Goal: Task Accomplishment & Management: Manage account settings

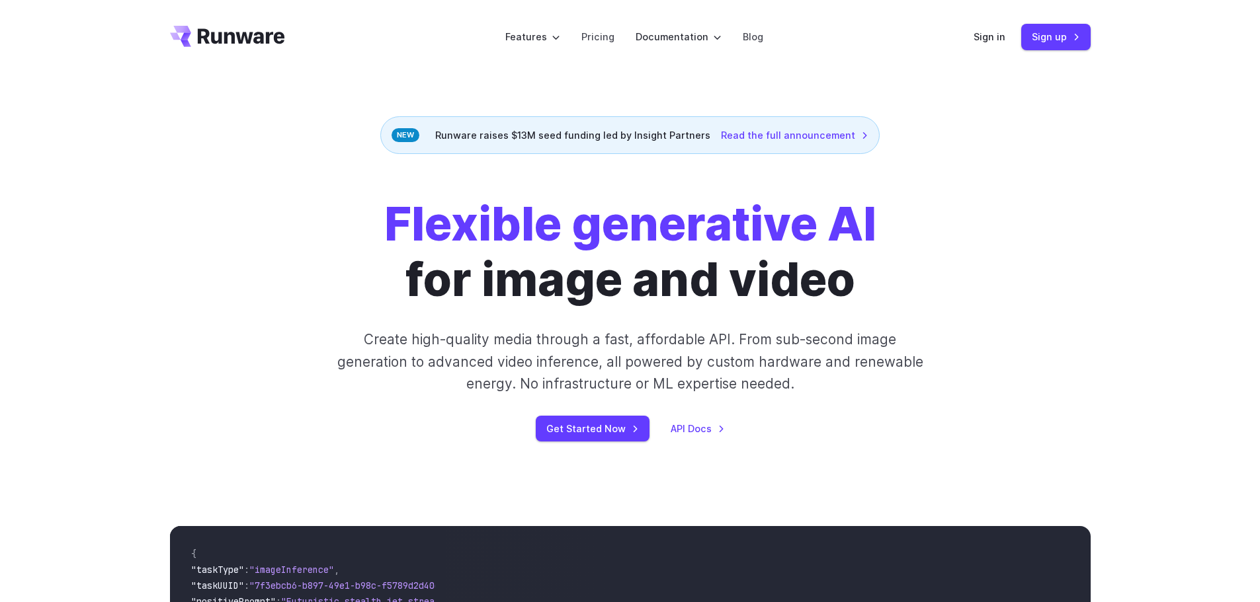
click at [973, 36] on header "Features Tasks Image generation Video generation Sonic Inference Engine™ Models…" at bounding box center [630, 37] width 952 height 74
click at [993, 31] on div "Sign in Sign up" at bounding box center [1032, 37] width 117 height 26
click at [992, 35] on link "Sign in" at bounding box center [990, 36] width 32 height 15
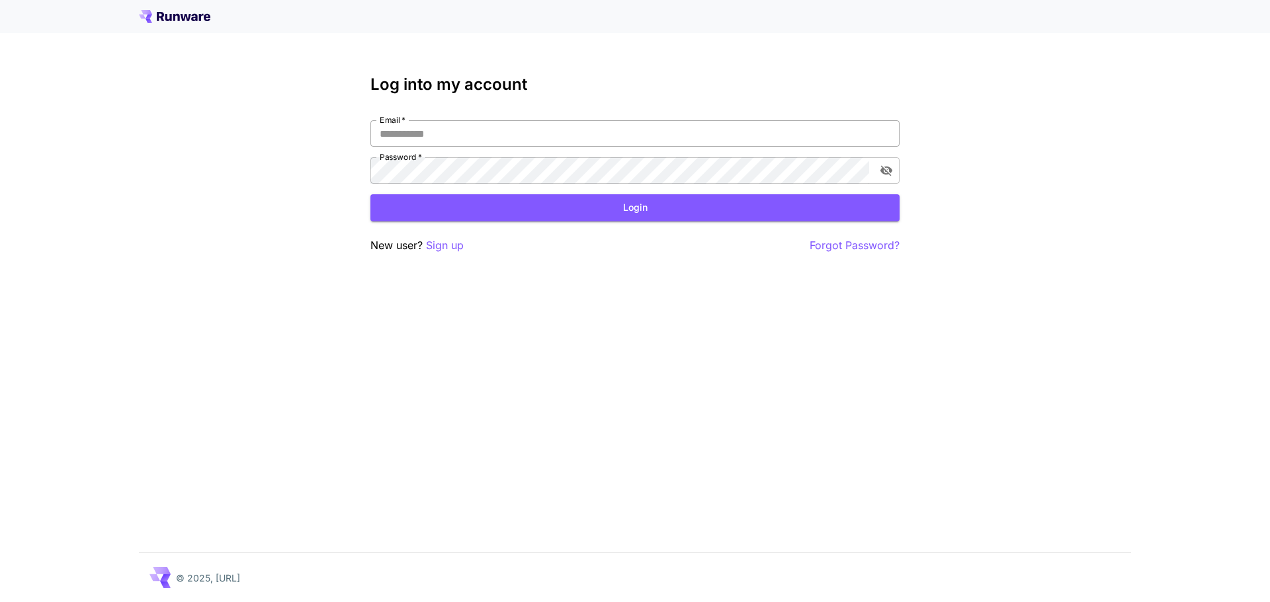
click at [501, 128] on input "Email   *" at bounding box center [634, 133] width 529 height 26
type input "**********"
click at [894, 169] on button "toggle password visibility" at bounding box center [886, 171] width 24 height 24
click button "Login" at bounding box center [634, 207] width 529 height 27
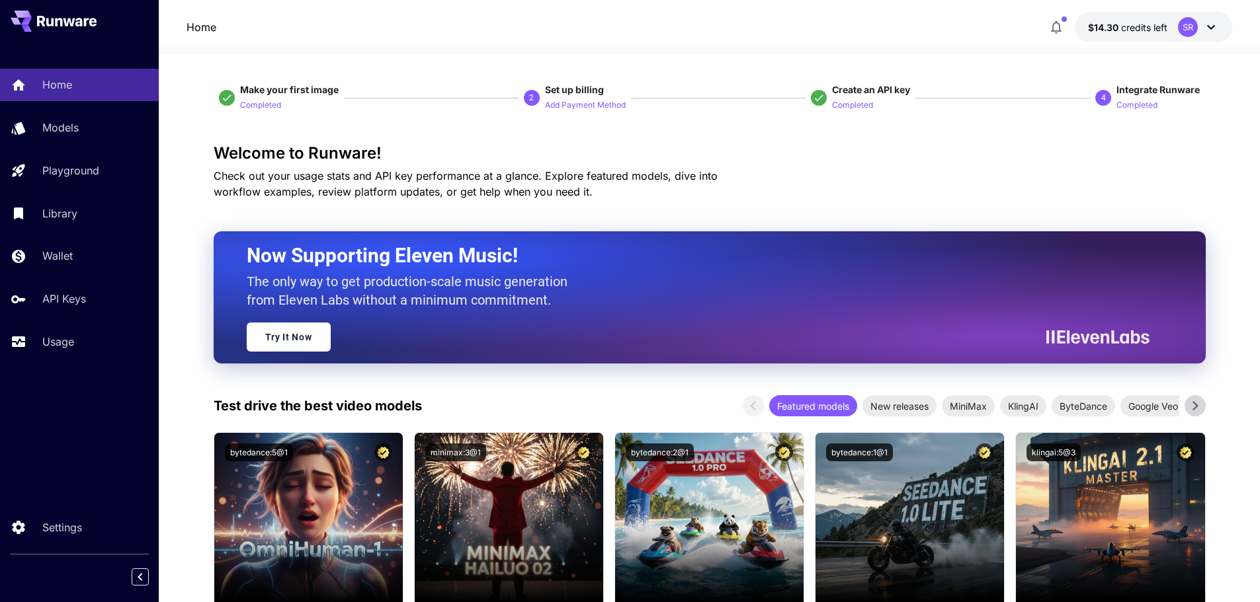
click at [1092, 28] on span "$14.30" at bounding box center [1104, 27] width 33 height 11
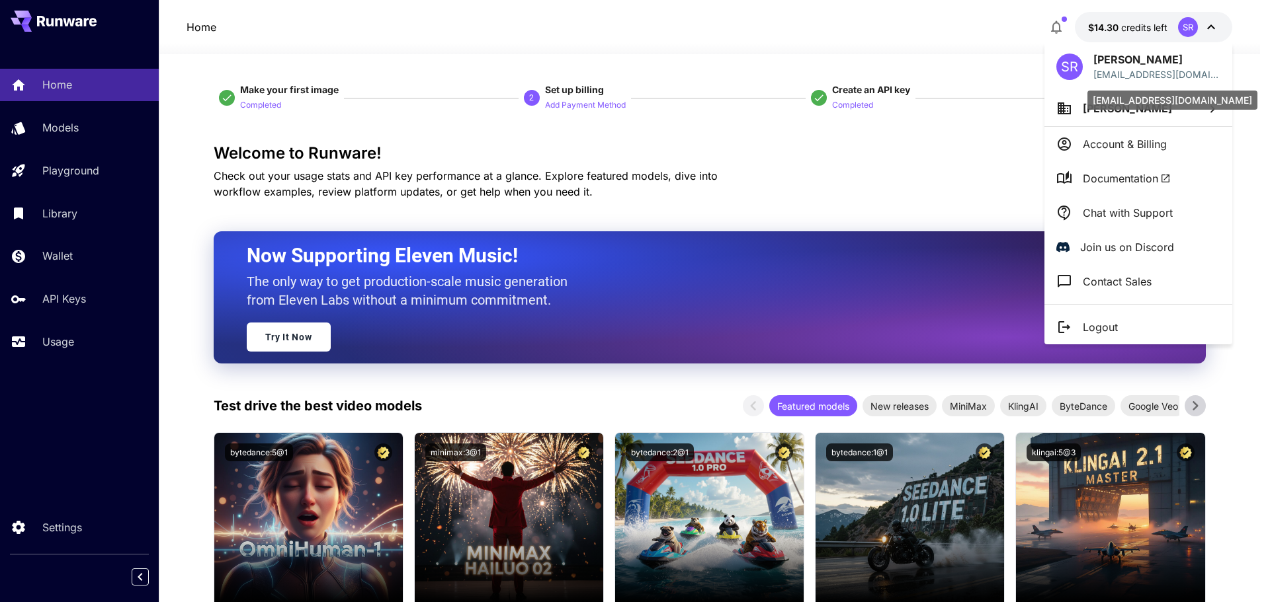
click at [960, 120] on div at bounding box center [635, 301] width 1270 height 602
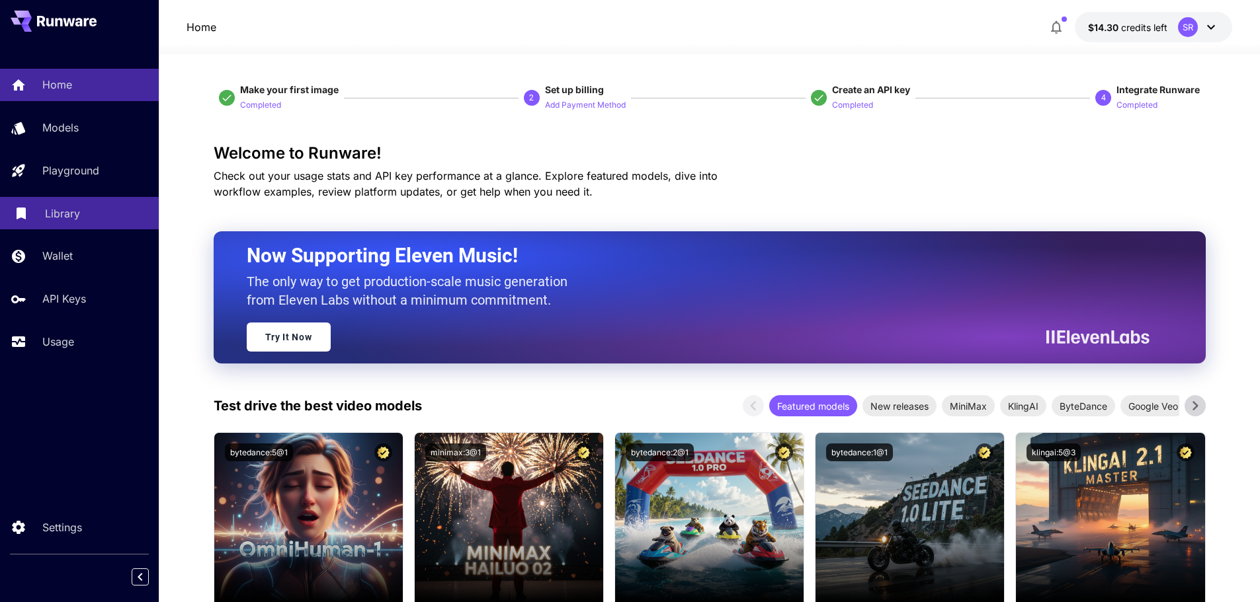
click at [109, 223] on link "Library" at bounding box center [79, 213] width 159 height 32
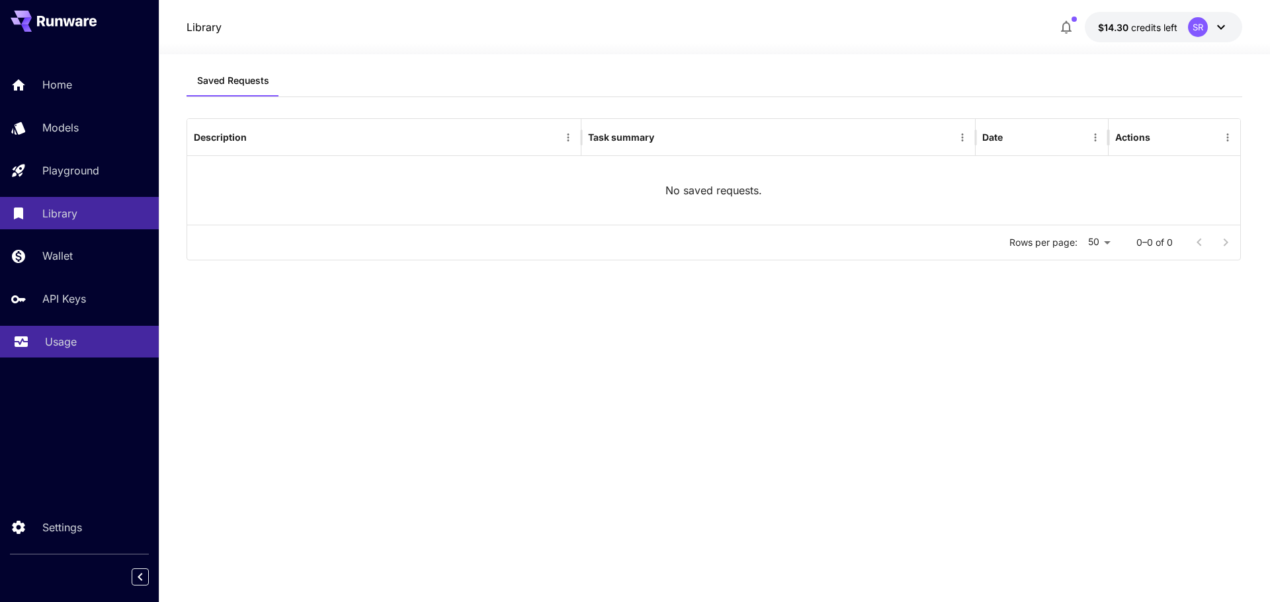
click at [81, 339] on div "Usage" at bounding box center [96, 342] width 103 height 16
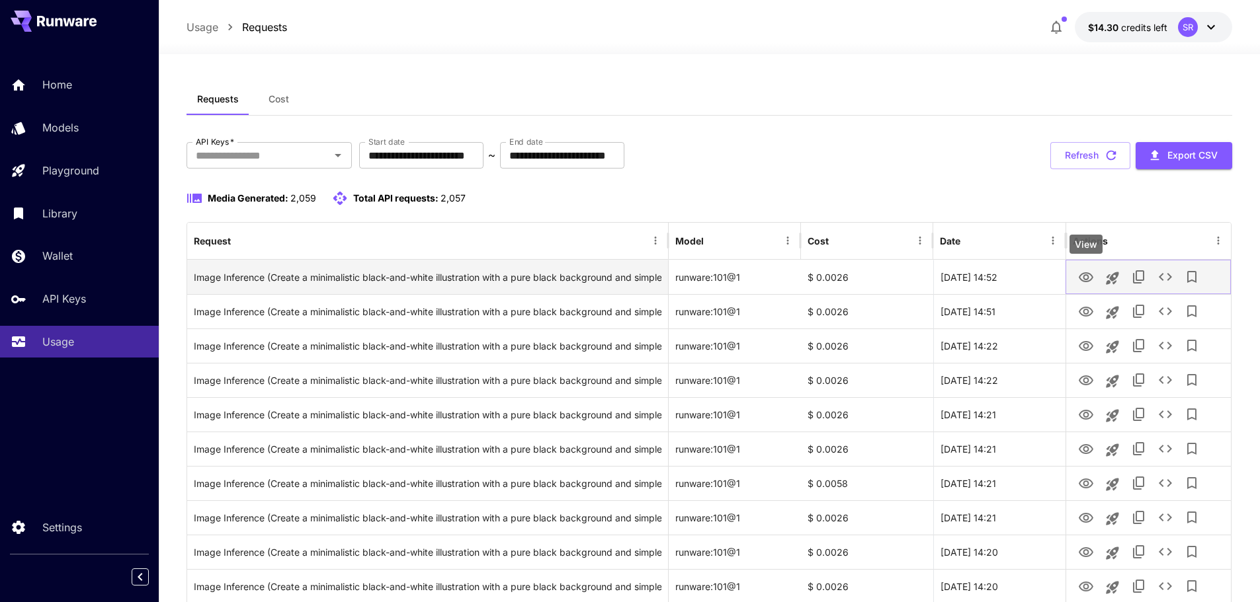
click at [1079, 279] on icon "View" at bounding box center [1086, 278] width 16 height 16
click at [1160, 280] on icon "See details" at bounding box center [1165, 277] width 16 height 16
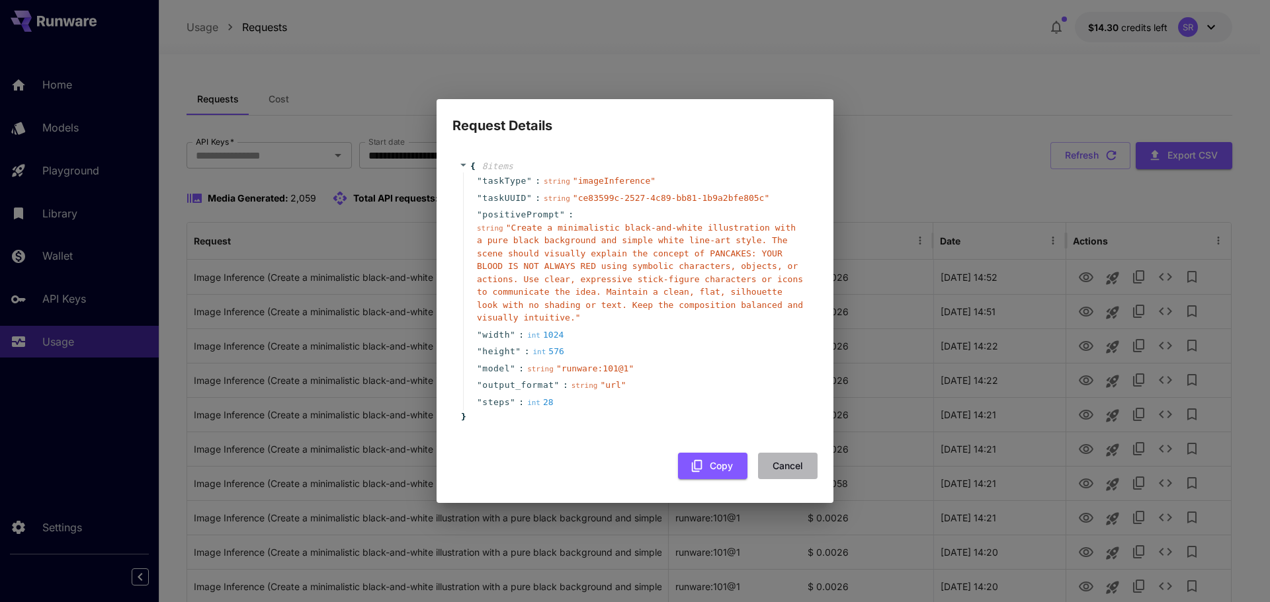
click at [774, 456] on button "Cancel" at bounding box center [788, 466] width 60 height 27
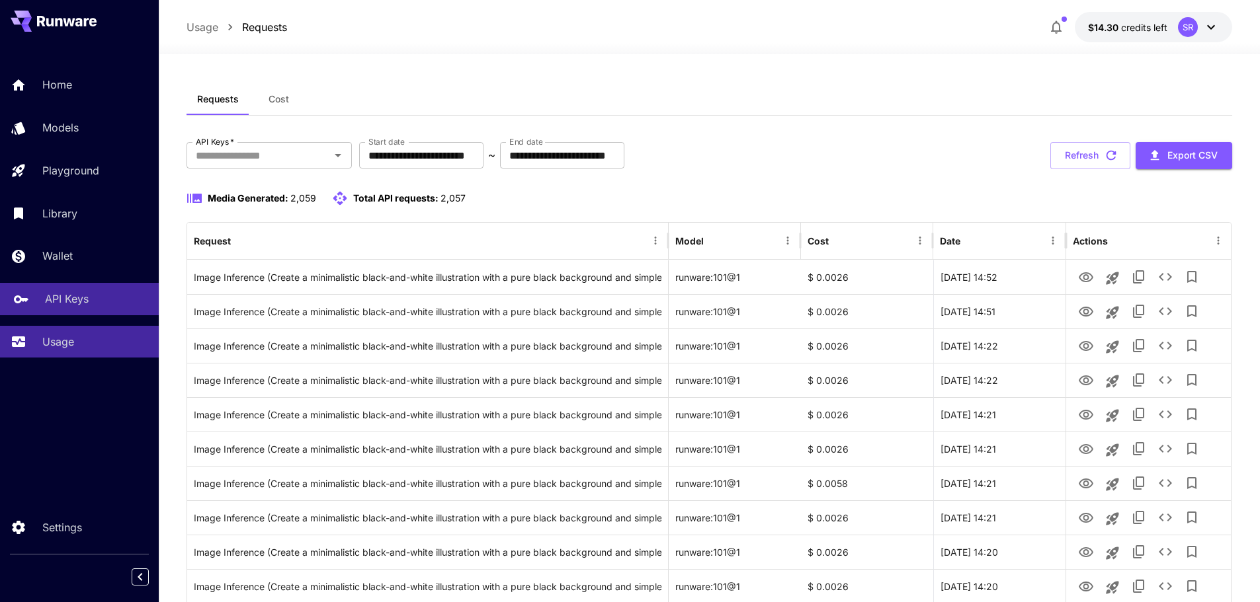
click at [60, 295] on p "API Keys" at bounding box center [67, 299] width 44 height 16
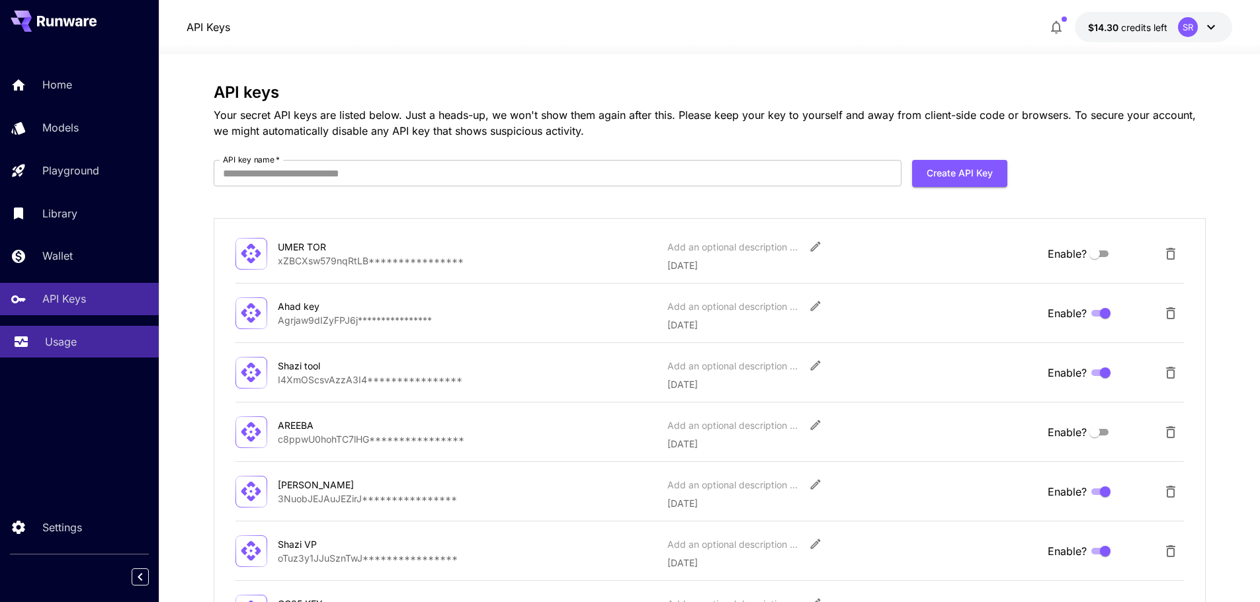
click at [85, 326] on link "Usage" at bounding box center [79, 342] width 159 height 32
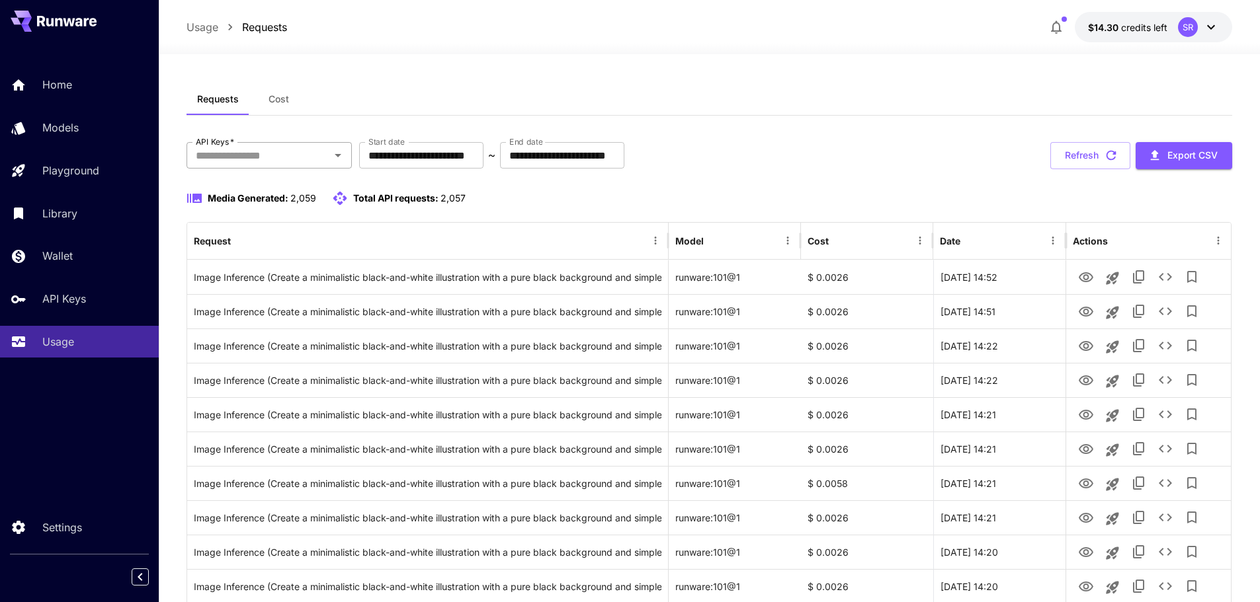
click at [259, 164] on input "API Keys   *" at bounding box center [258, 155] width 136 height 19
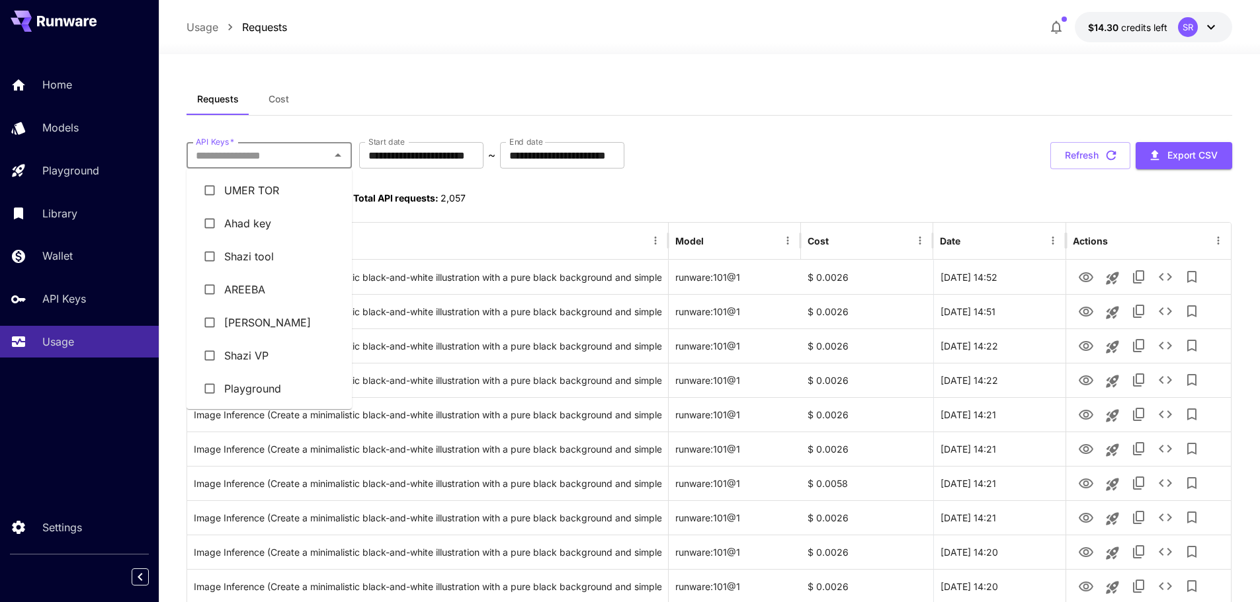
click at [255, 205] on li "UMER TOR" at bounding box center [268, 190] width 165 height 33
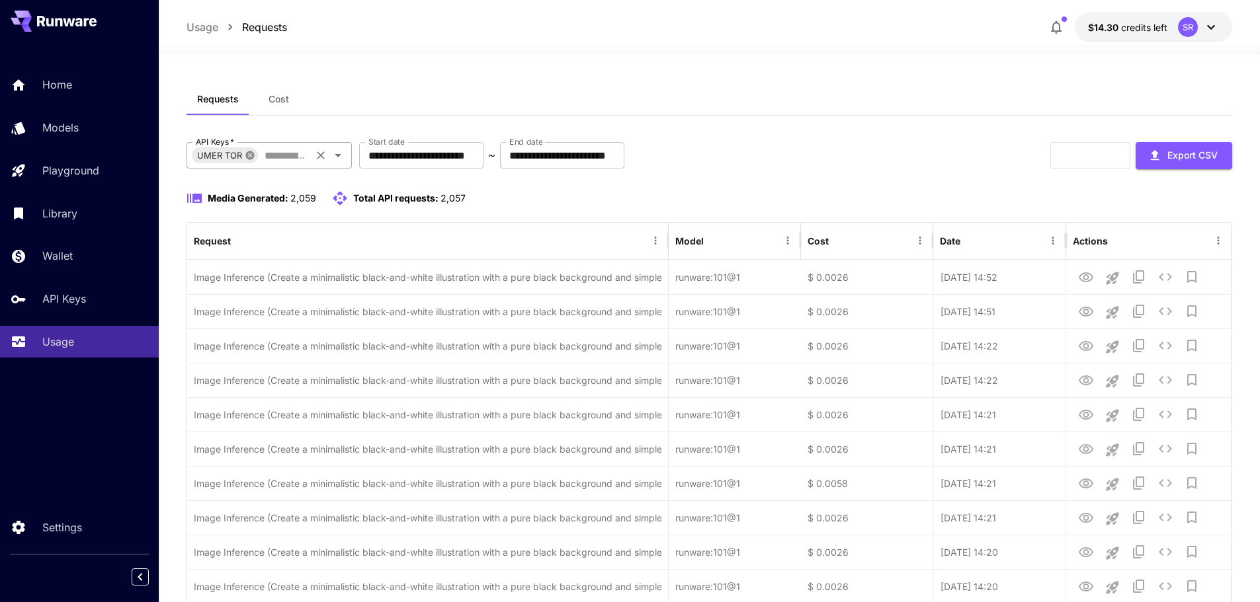
click at [248, 157] on icon at bounding box center [250, 155] width 11 height 11
click at [296, 158] on input "API Keys   *" at bounding box center [258, 155] width 136 height 19
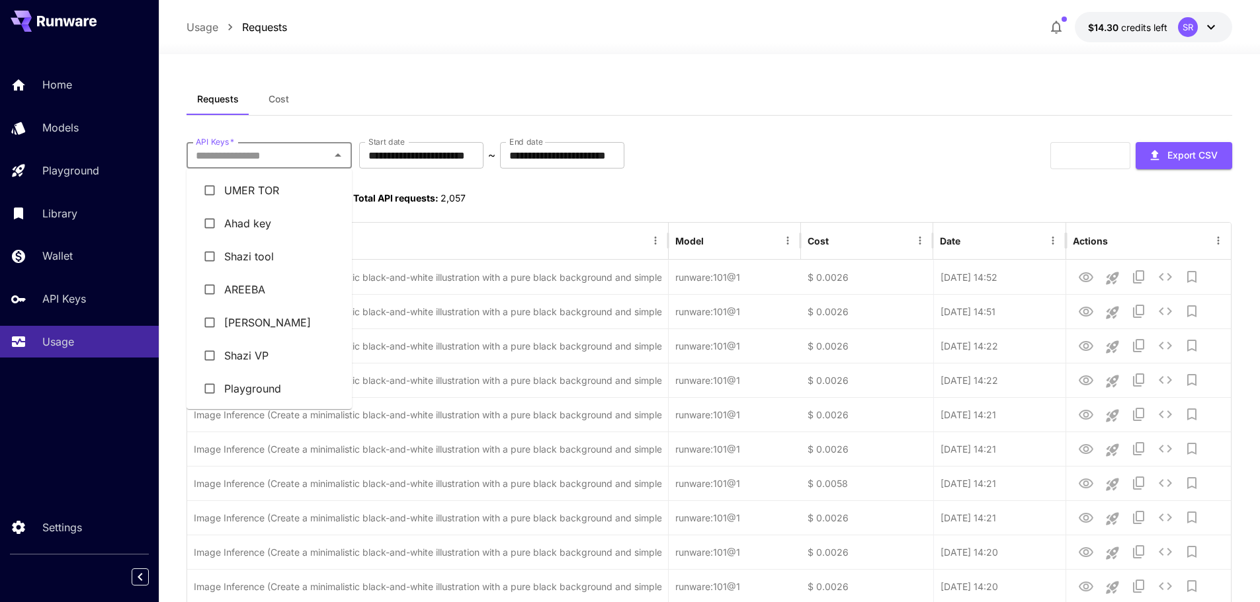
click at [269, 103] on span "Cost" at bounding box center [279, 99] width 21 height 12
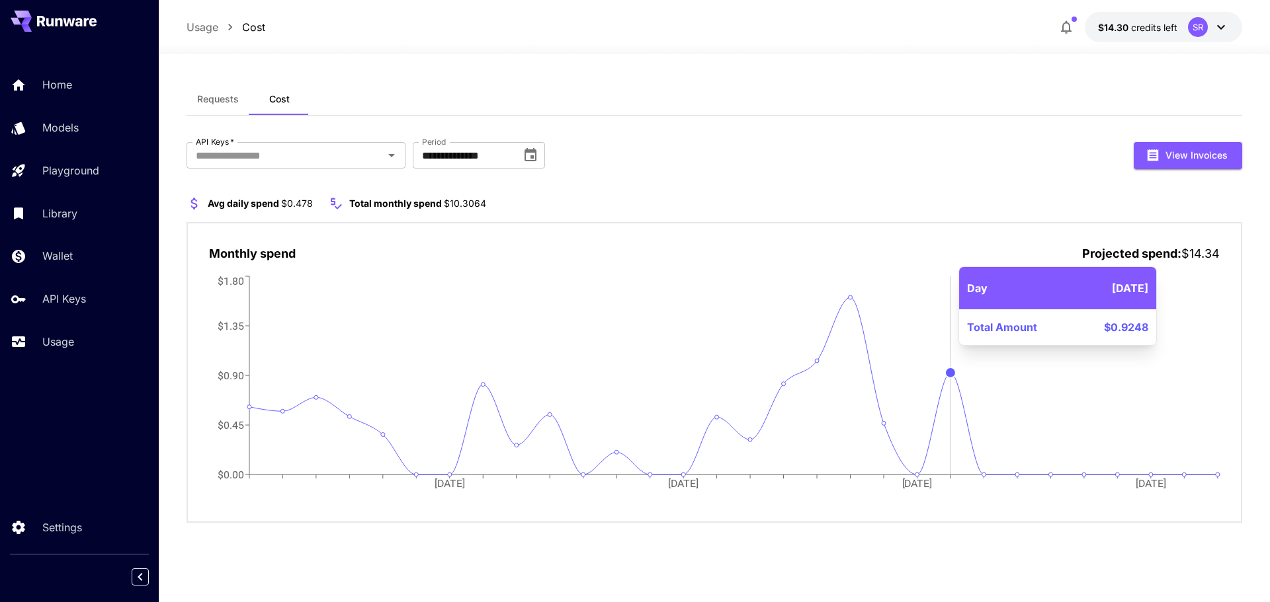
click at [951, 372] on circle at bounding box center [951, 373] width 11 height 11
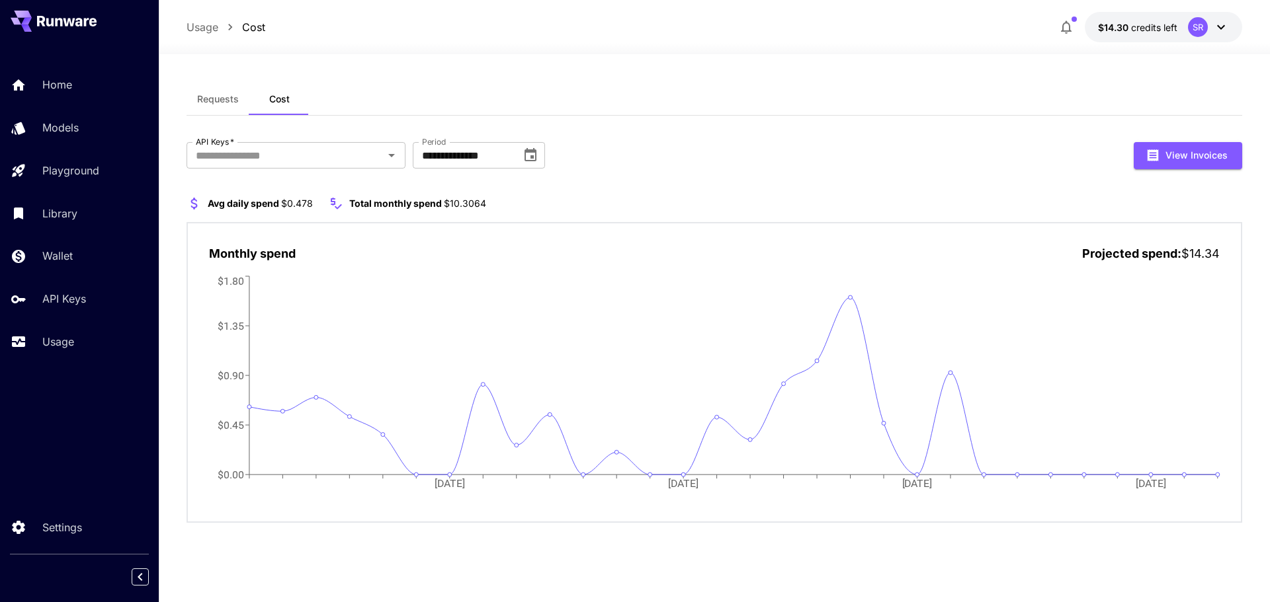
click at [204, 103] on span "Requests" at bounding box center [218, 99] width 42 height 12
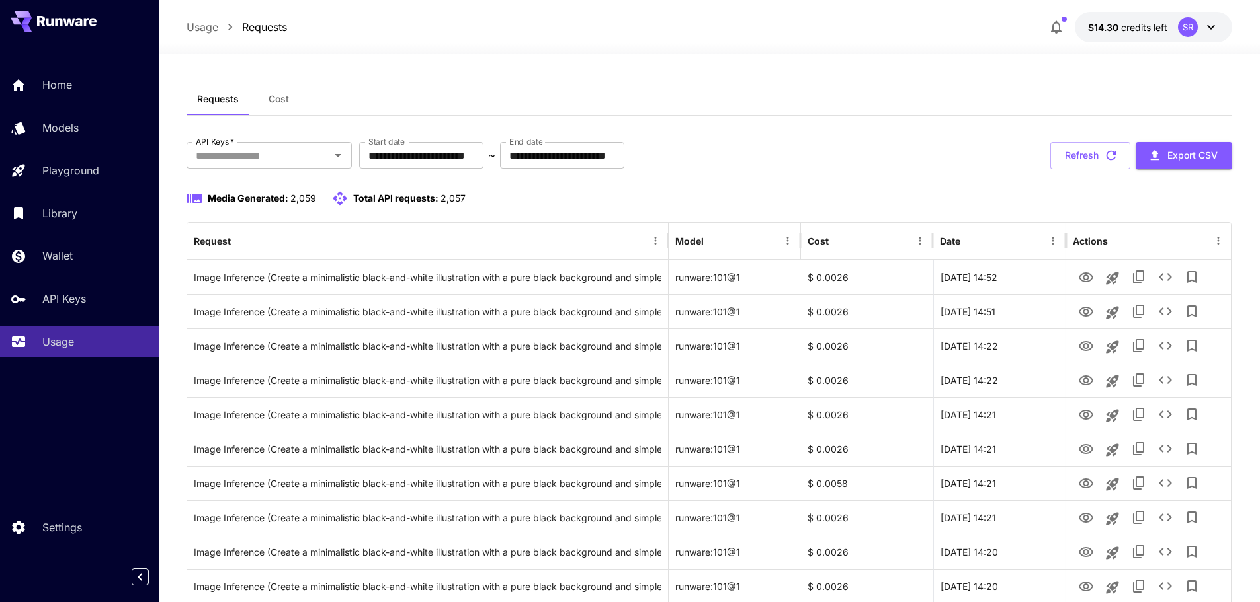
click at [385, 195] on span "Total API requests:" at bounding box center [395, 197] width 85 height 11
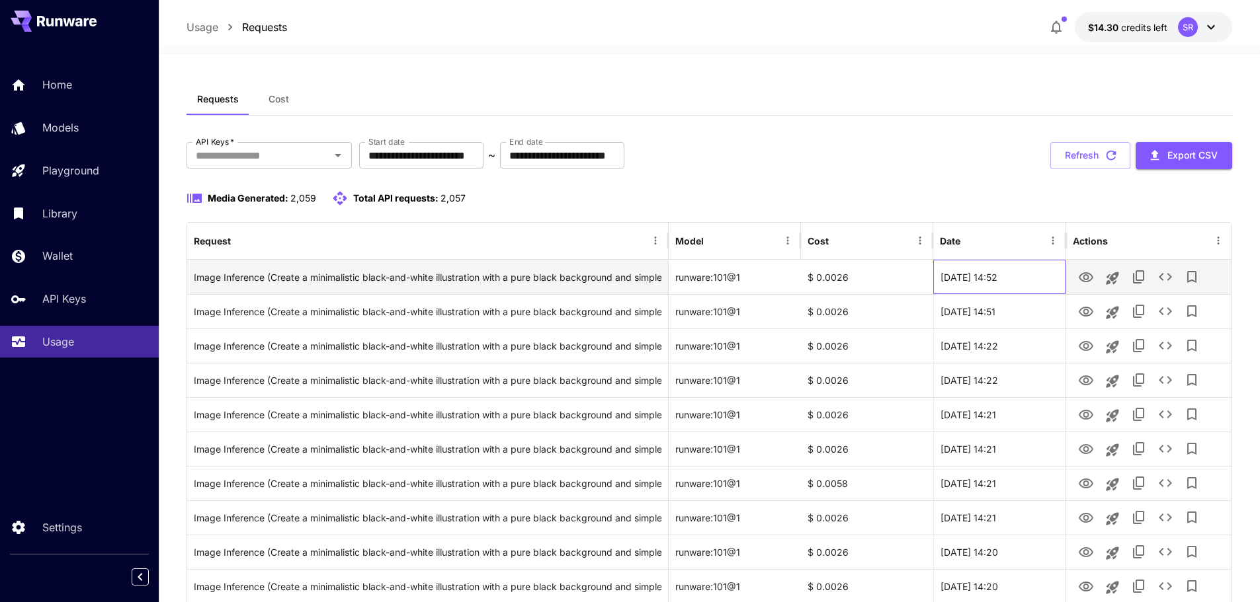
drag, startPoint x: 1045, startPoint y: 280, endPoint x: 961, endPoint y: 284, distance: 84.1
click at [961, 284] on div "[DATE] 14:52" at bounding box center [999, 277] width 132 height 34
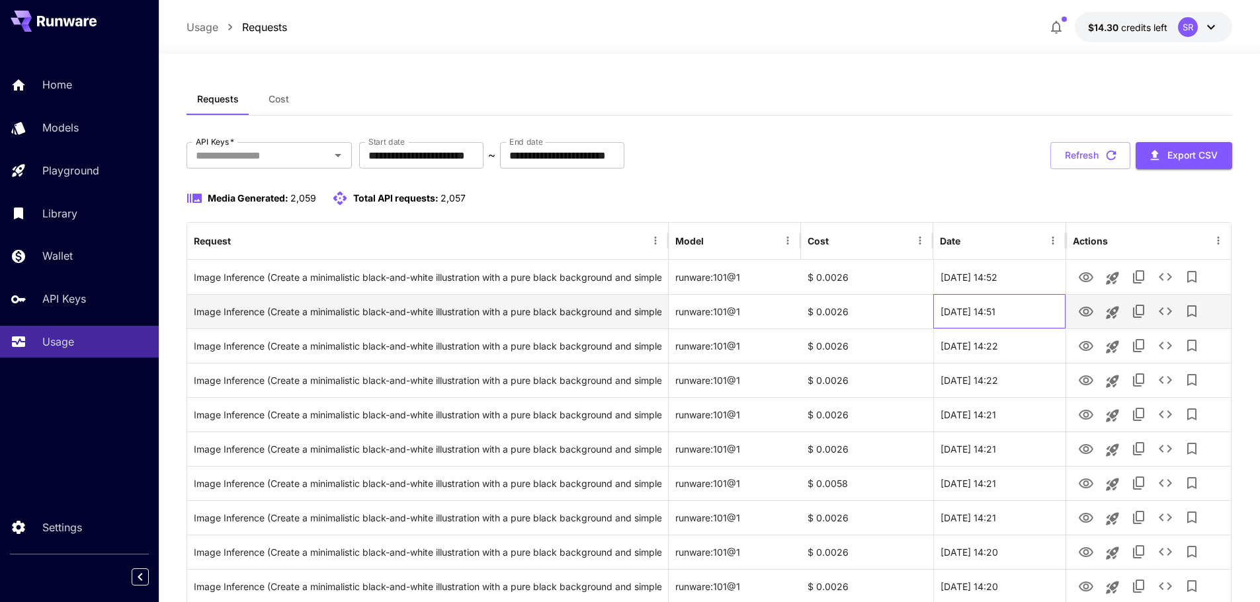
click at [1017, 317] on div "[DATE] 14:51" at bounding box center [999, 311] width 132 height 34
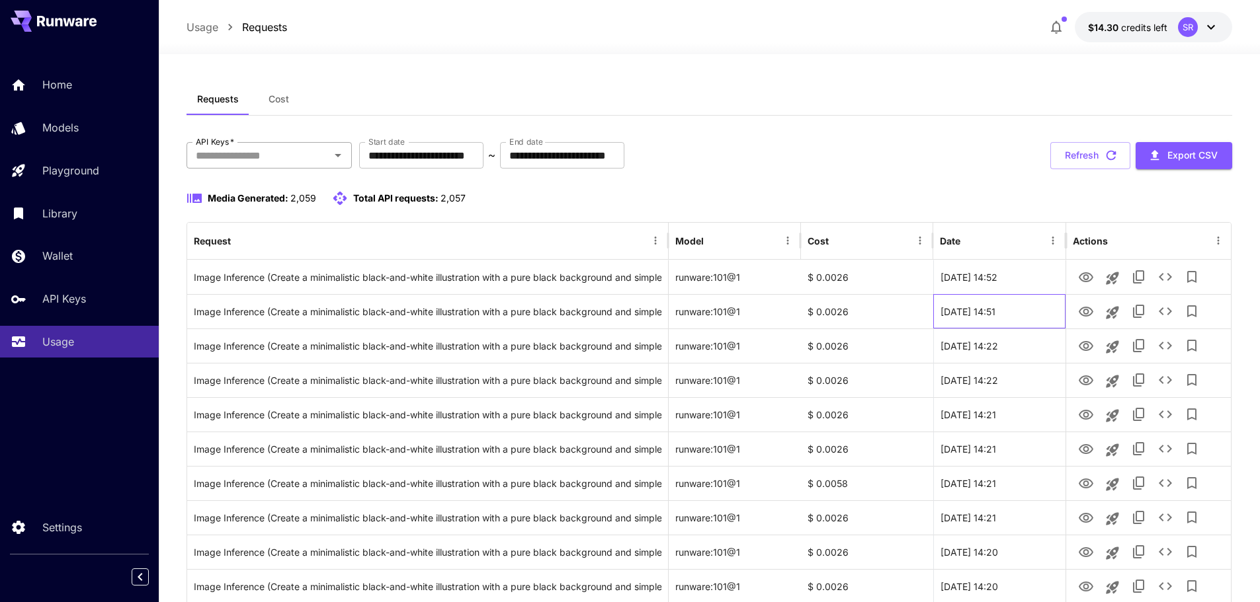
click at [339, 162] on icon "Open" at bounding box center [338, 155] width 16 height 16
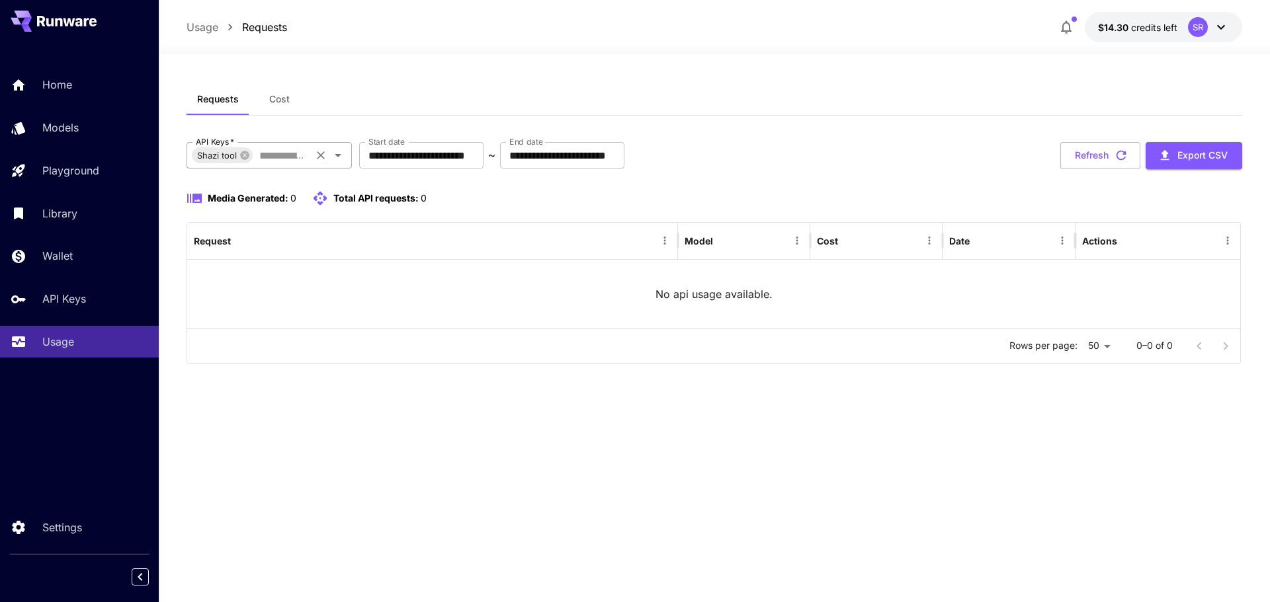
click at [333, 164] on div at bounding box center [328, 155] width 34 height 19
click at [244, 155] on icon at bounding box center [244, 155] width 9 height 9
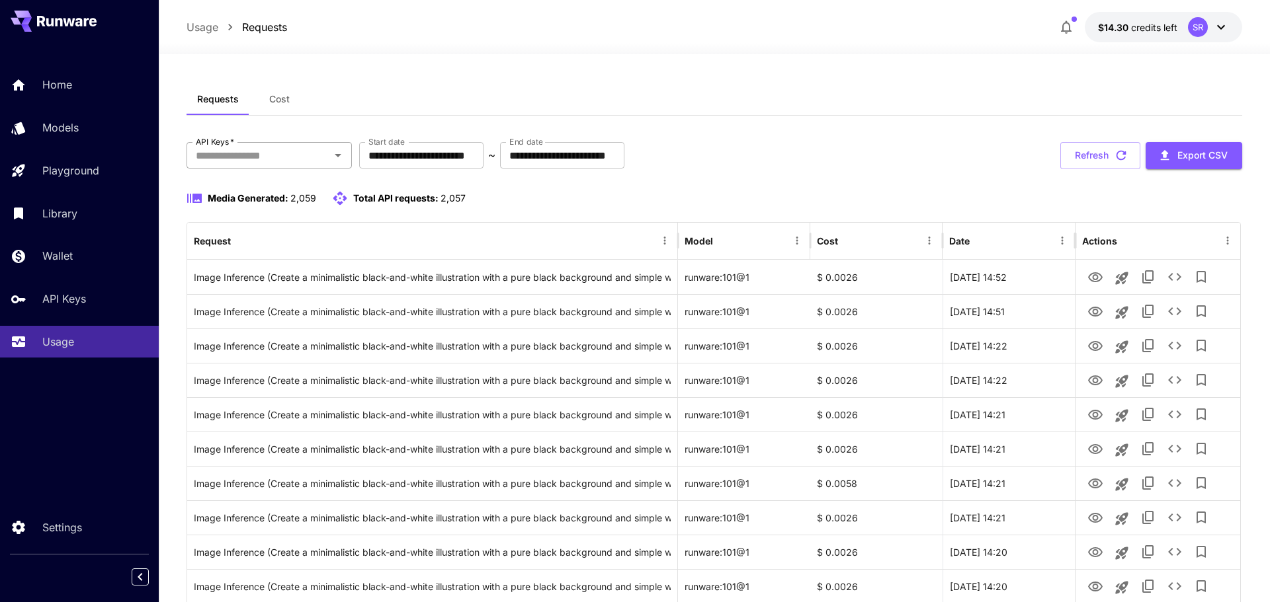
click at [315, 151] on input "API Keys   *" at bounding box center [258, 155] width 136 height 19
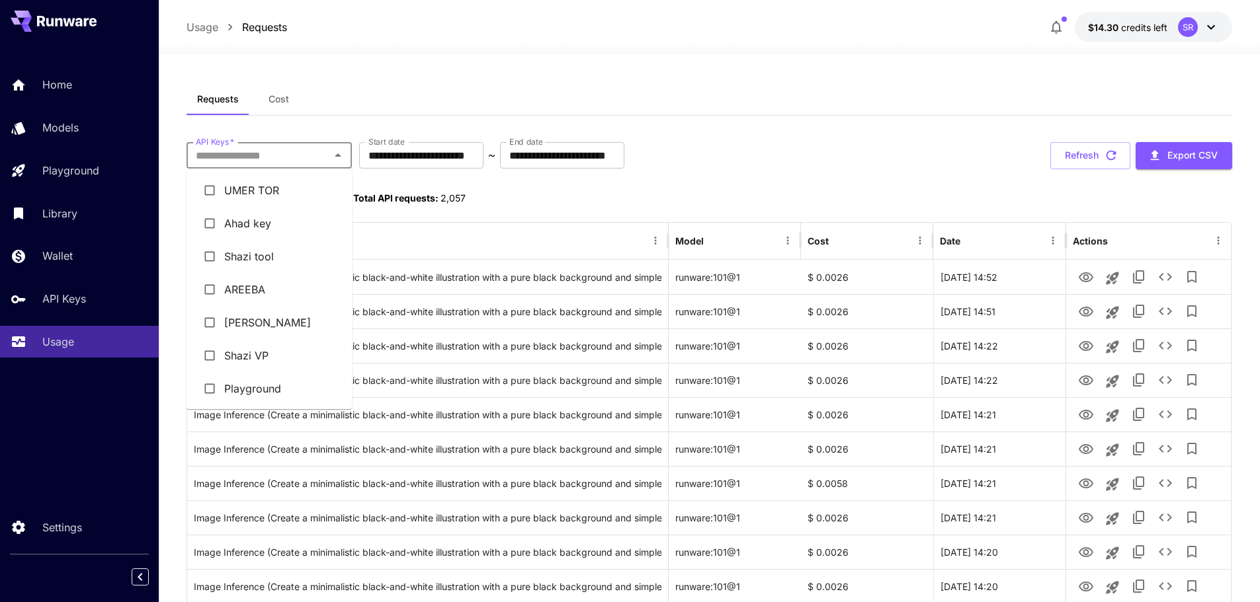
click at [265, 343] on li "Shazi VP" at bounding box center [268, 355] width 165 height 33
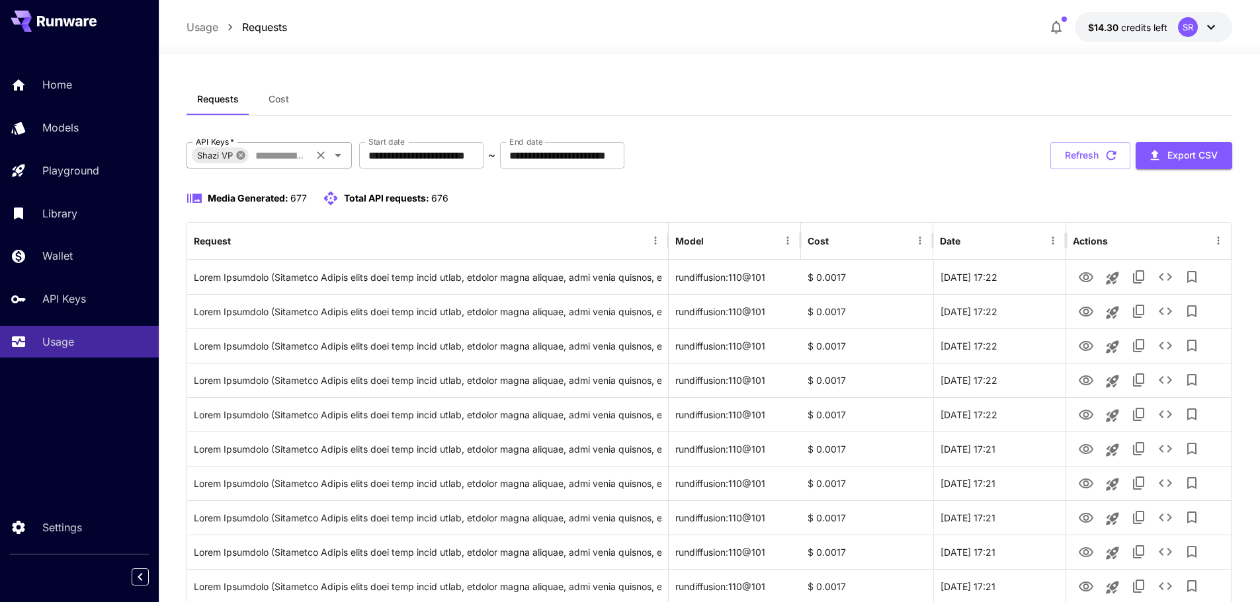
click at [241, 155] on icon at bounding box center [240, 155] width 11 height 11
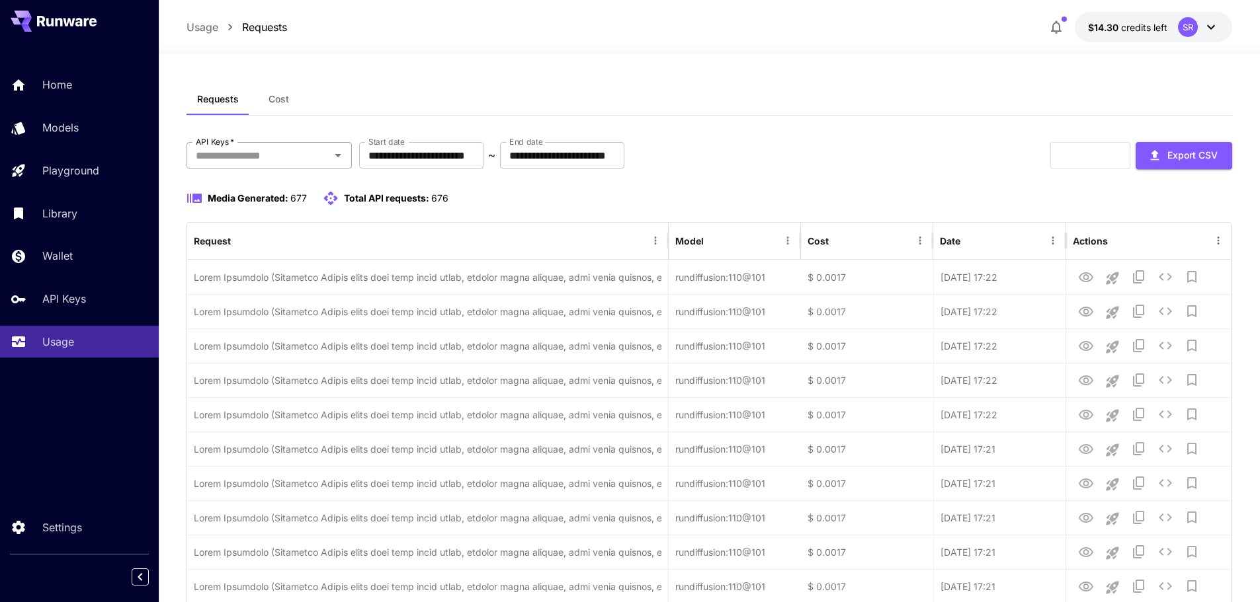
click at [312, 160] on input "API Keys   *" at bounding box center [258, 155] width 136 height 19
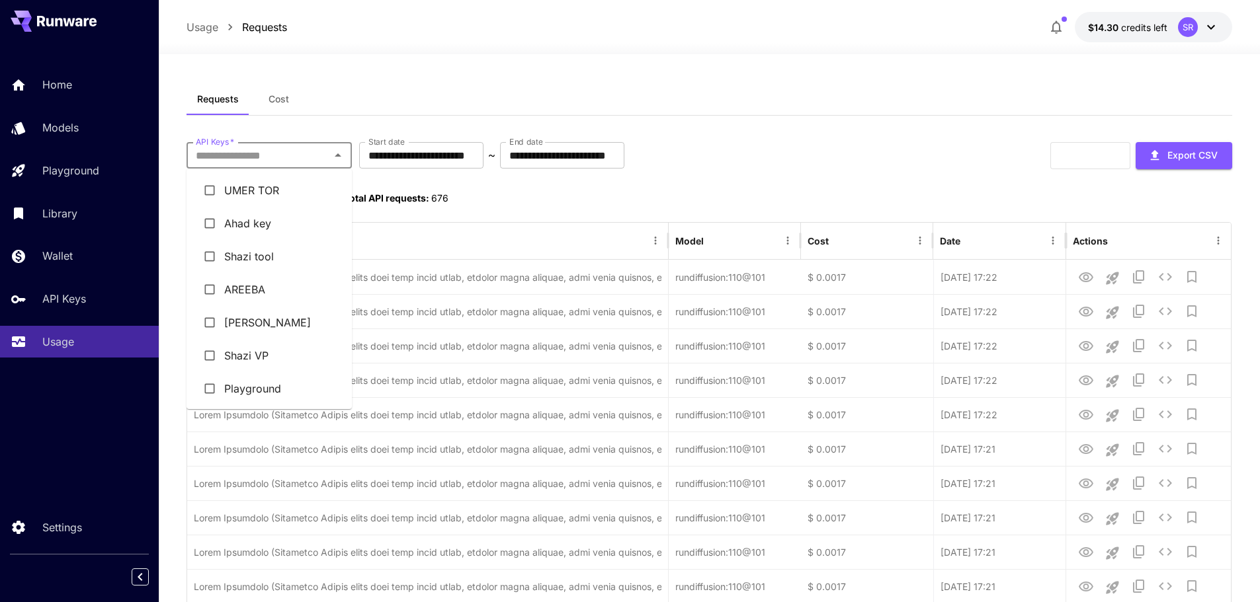
click at [300, 211] on li "Ahad key" at bounding box center [268, 223] width 165 height 33
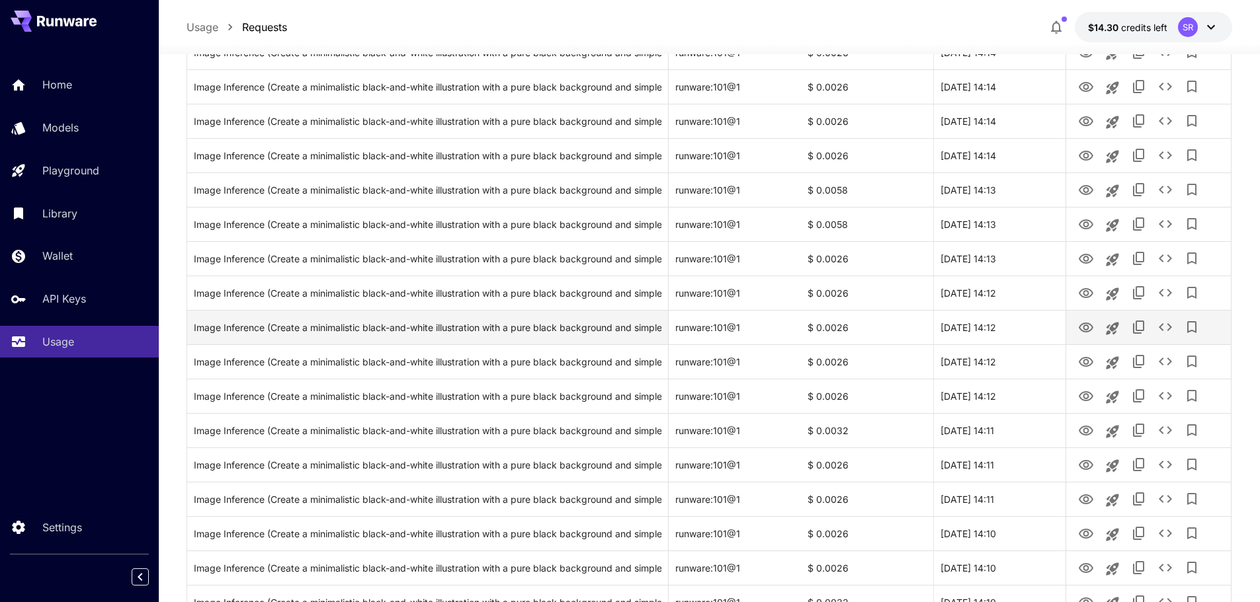
scroll to position [1452, 0]
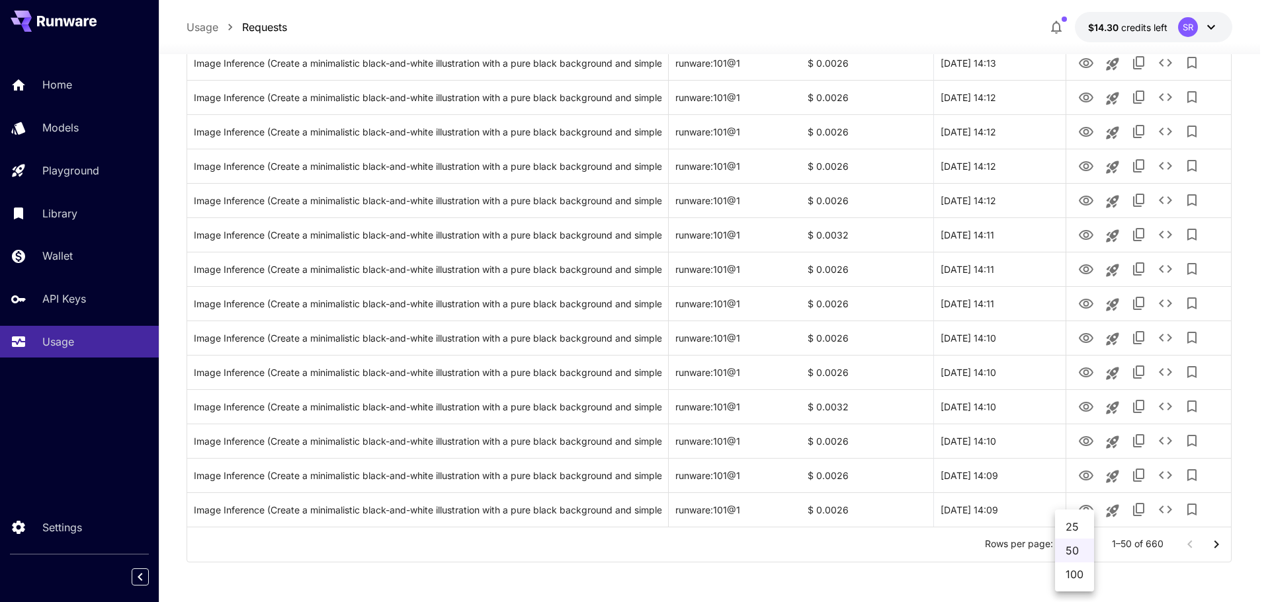
click at [1069, 573] on li "100" at bounding box center [1074, 575] width 39 height 24
type input "***"
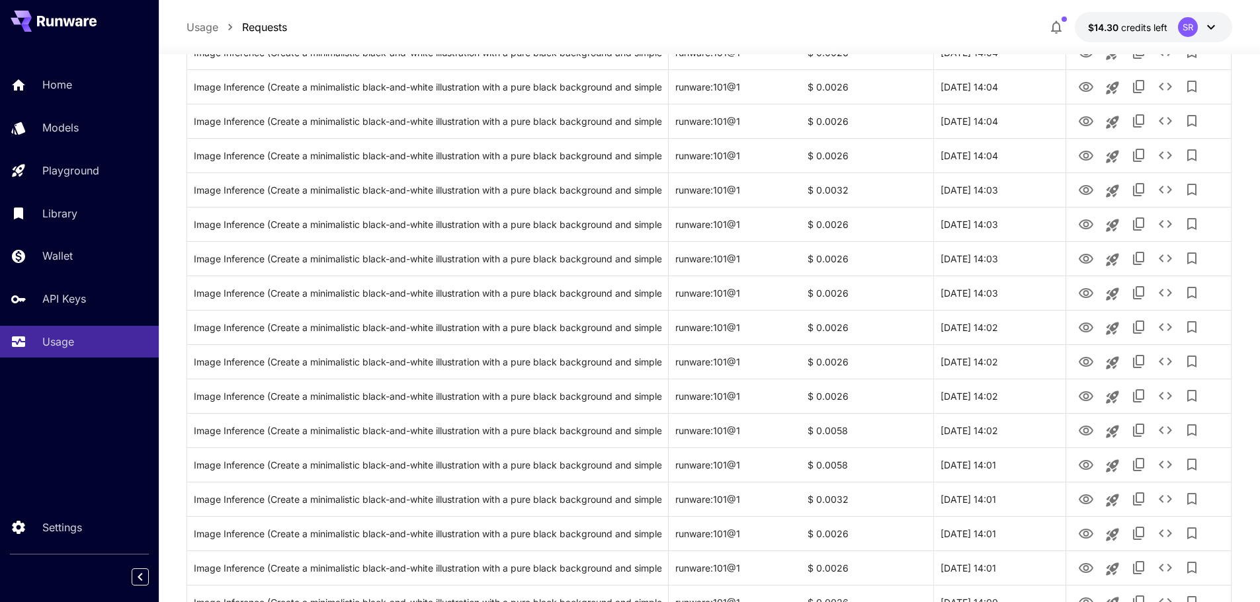
scroll to position [2312, 0]
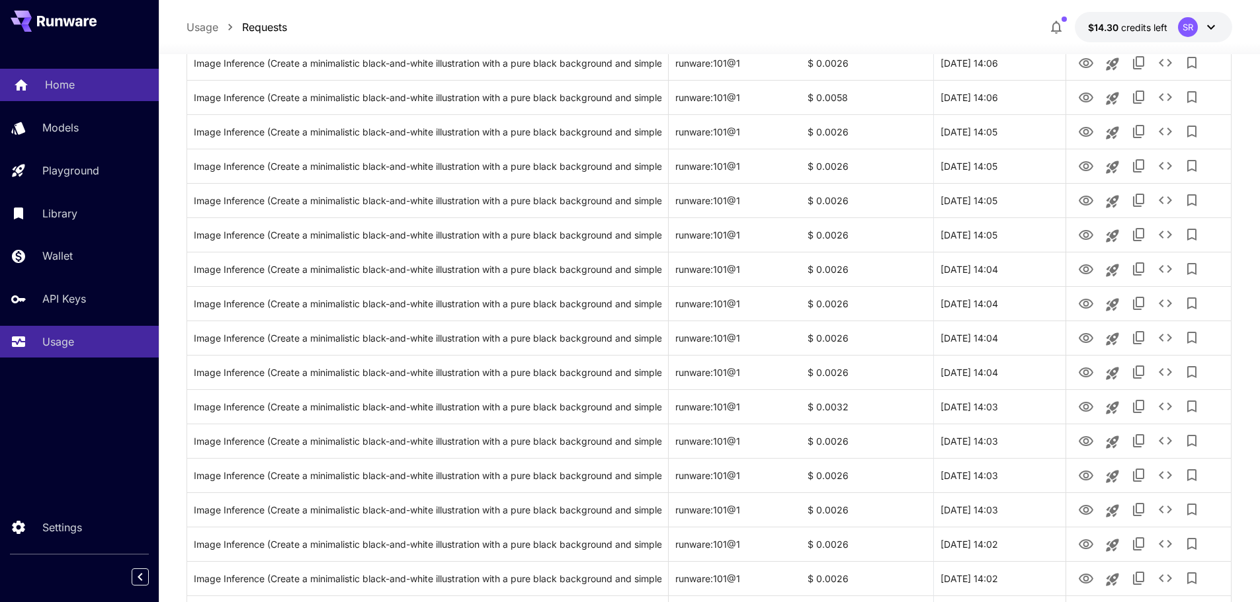
click at [38, 83] on link "Home" at bounding box center [79, 85] width 159 height 32
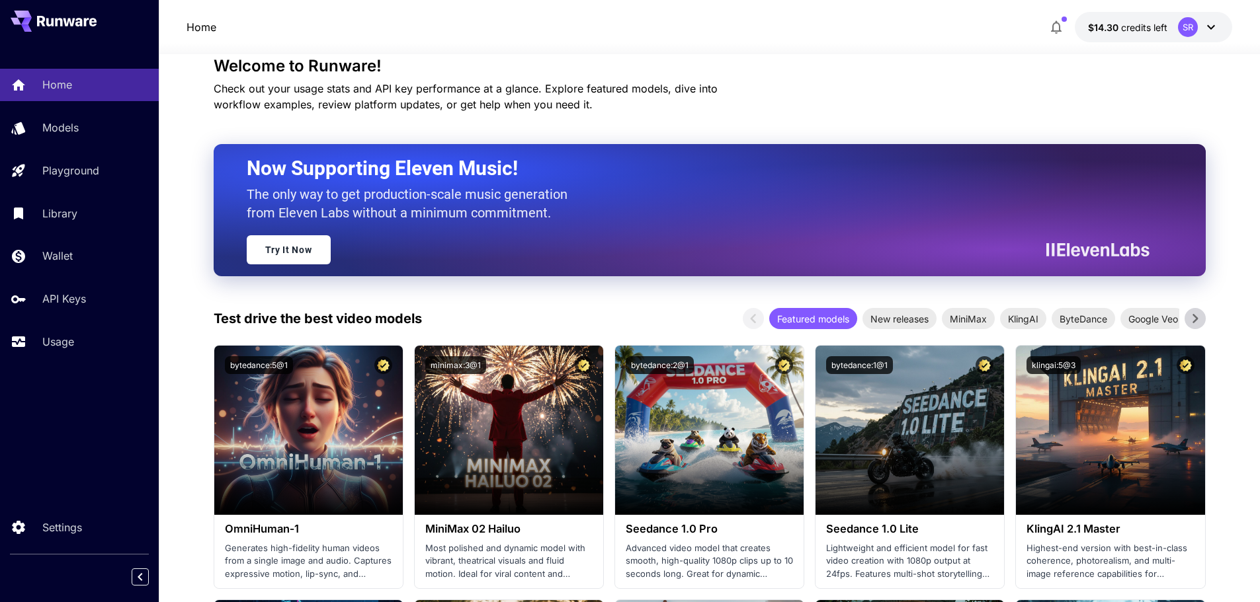
scroll to position [63, 0]
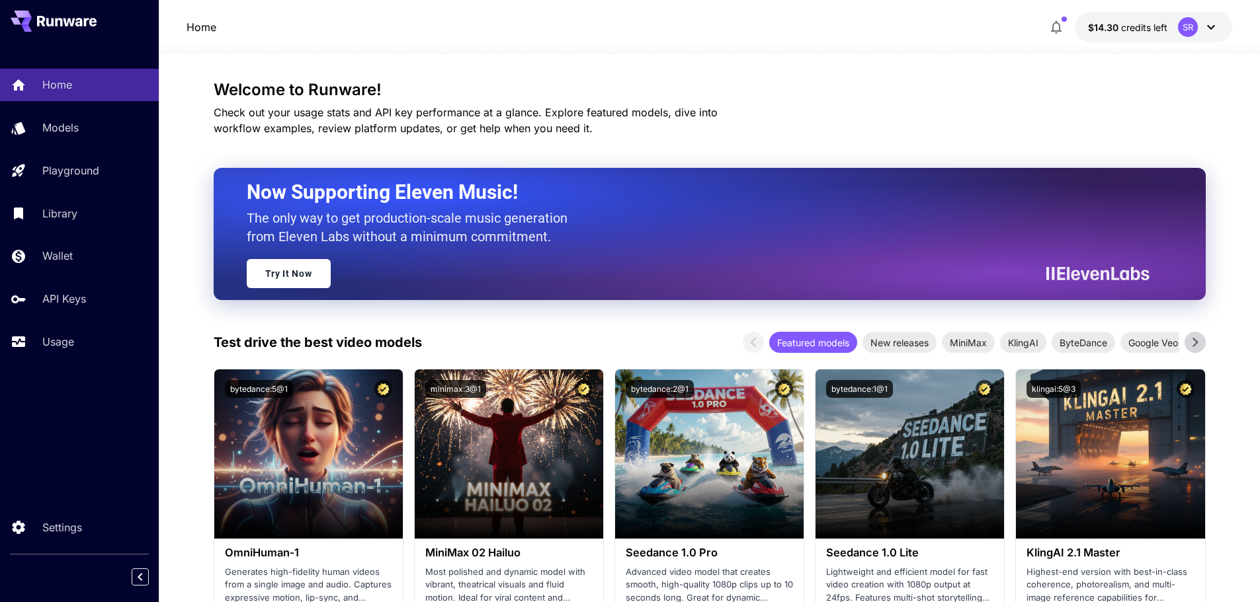
click at [1087, 25] on button "$14.30 credits left SR" at bounding box center [1153, 27] width 157 height 30
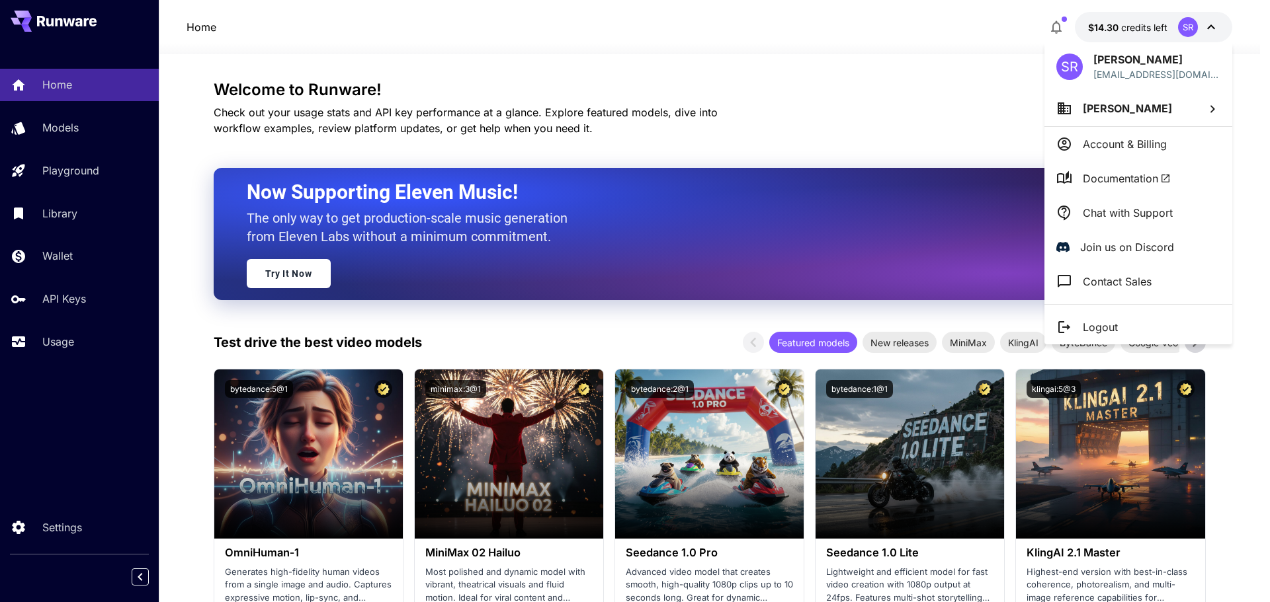
click at [1212, 31] on div at bounding box center [635, 301] width 1270 height 602
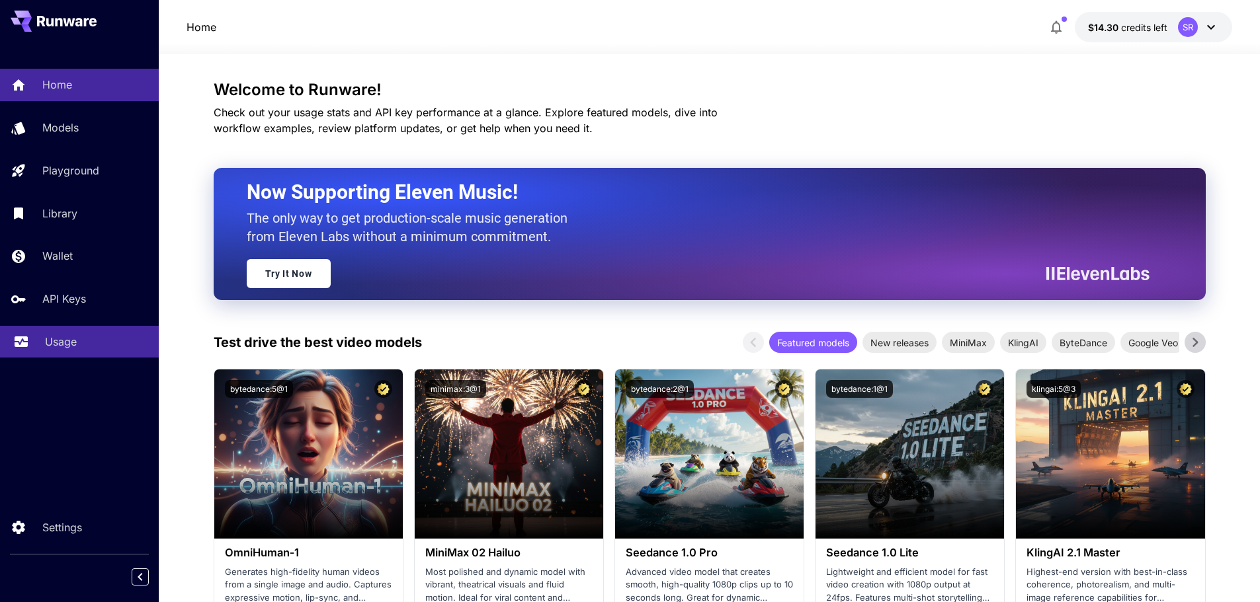
click at [56, 341] on p "Usage" at bounding box center [61, 342] width 32 height 16
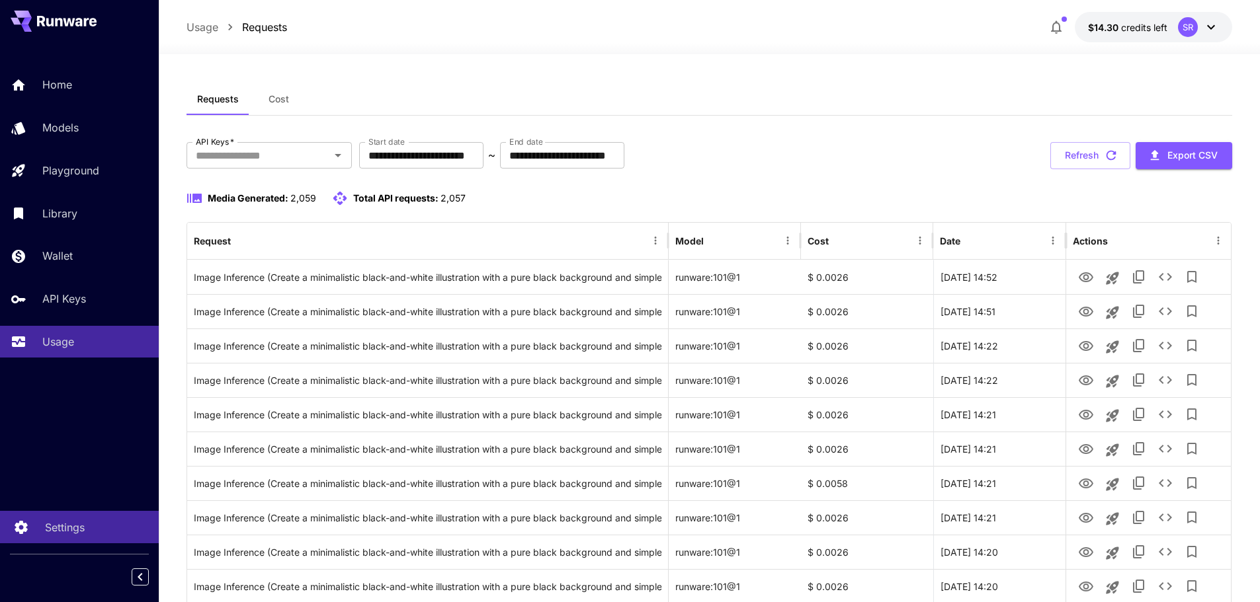
click at [46, 540] on link "Settings" at bounding box center [79, 527] width 159 height 32
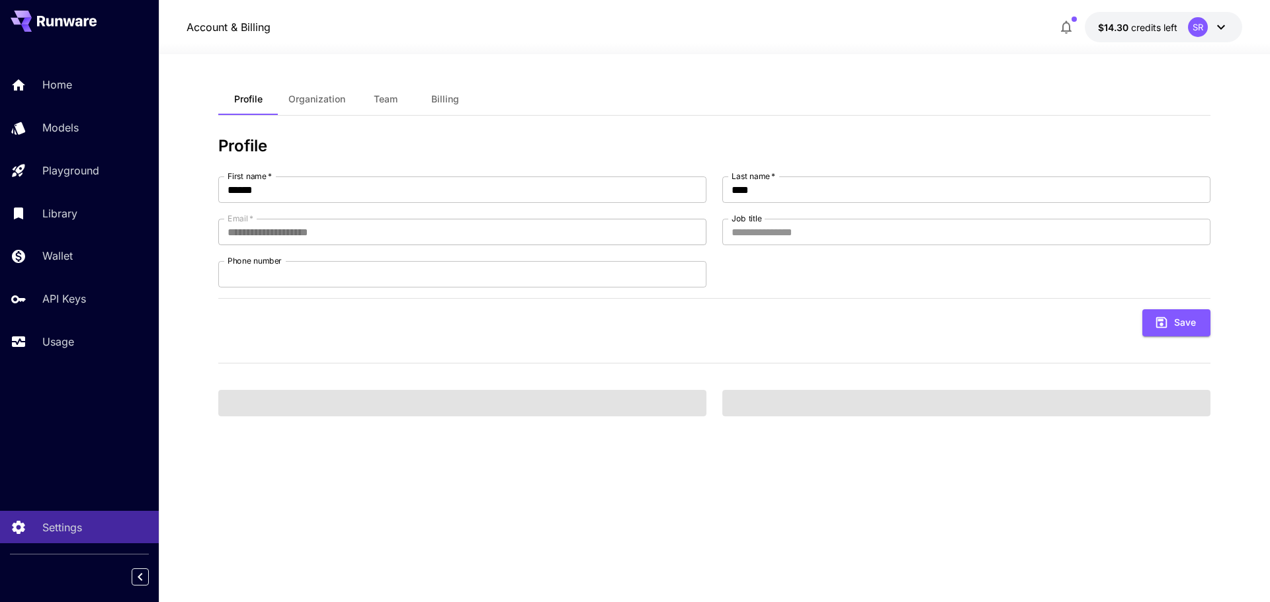
click at [74, 272] on div "Home Models Playground Library Wallet API Keys Usage" at bounding box center [79, 213] width 159 height 289
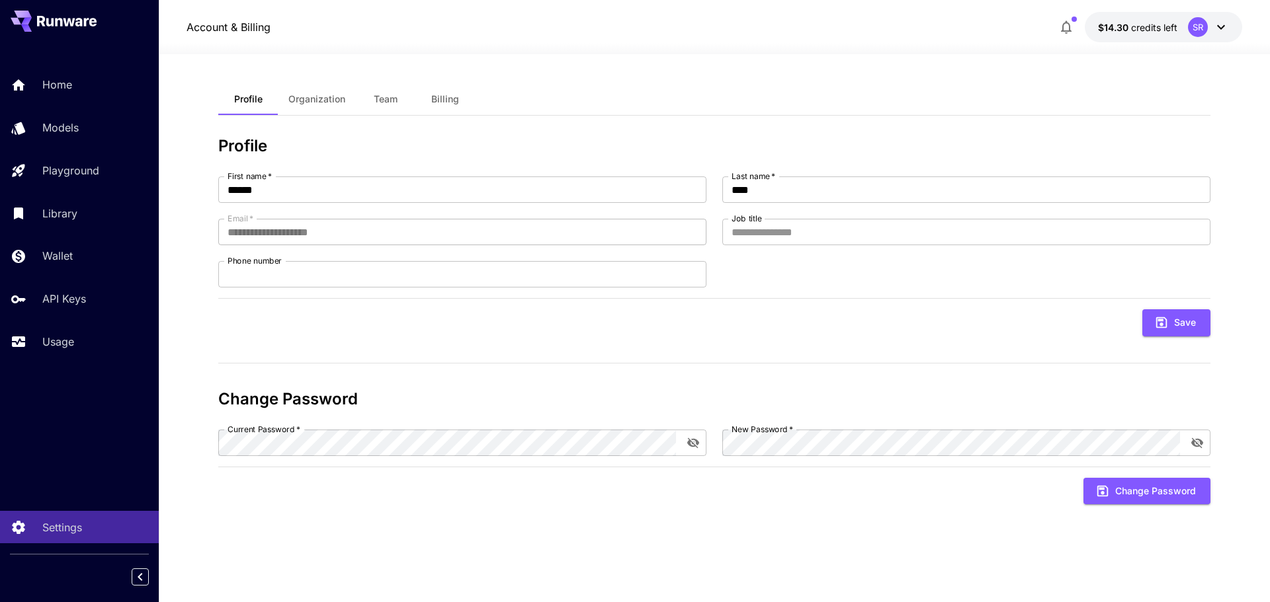
click at [73, 281] on div "Home Models Playground Library Wallet API Keys Usage" at bounding box center [79, 213] width 159 height 289
click at [70, 289] on link "API Keys" at bounding box center [79, 299] width 159 height 32
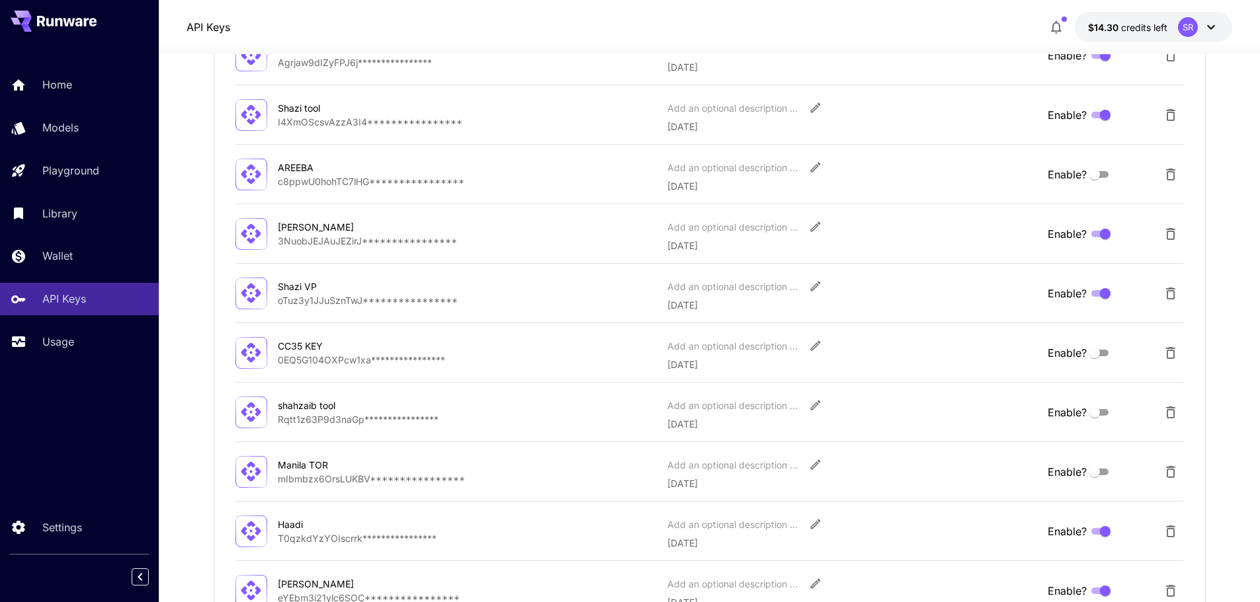
scroll to position [192, 0]
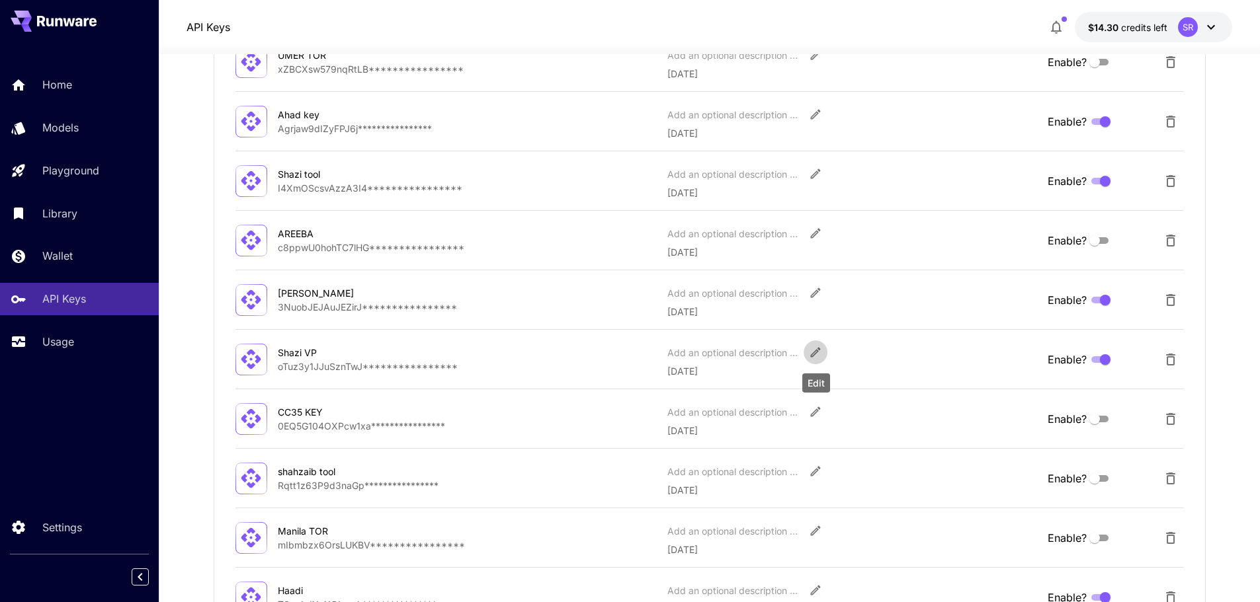
click at [809, 356] on icon "Edit" at bounding box center [815, 352] width 13 height 13
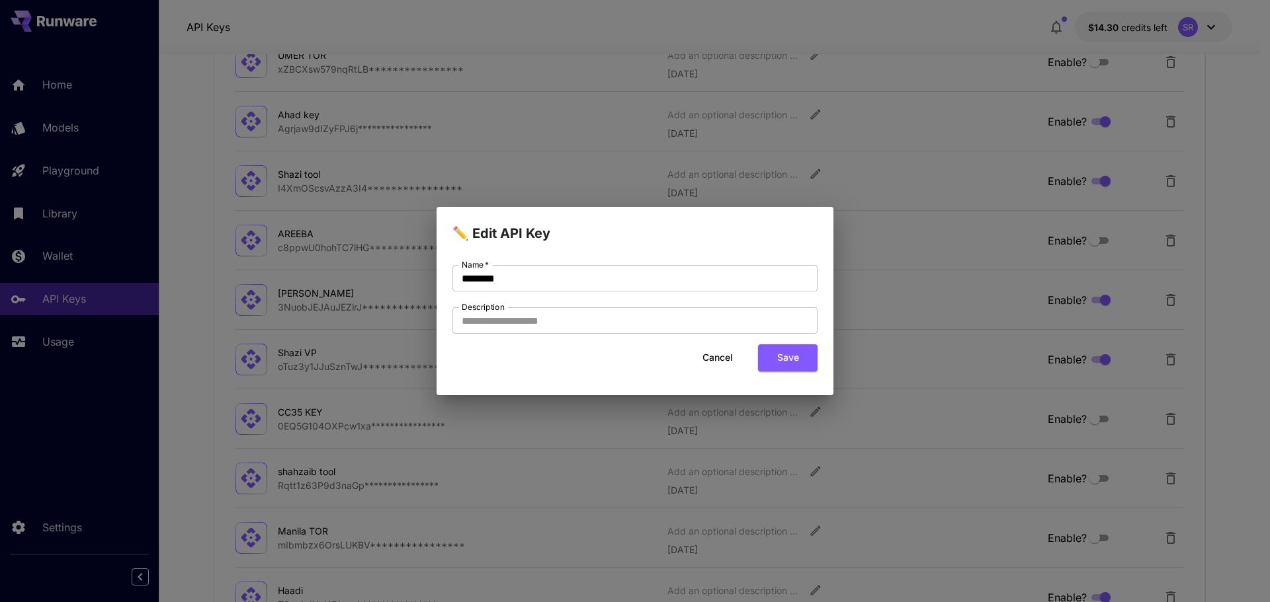
click at [703, 356] on button "Cancel" at bounding box center [718, 358] width 60 height 27
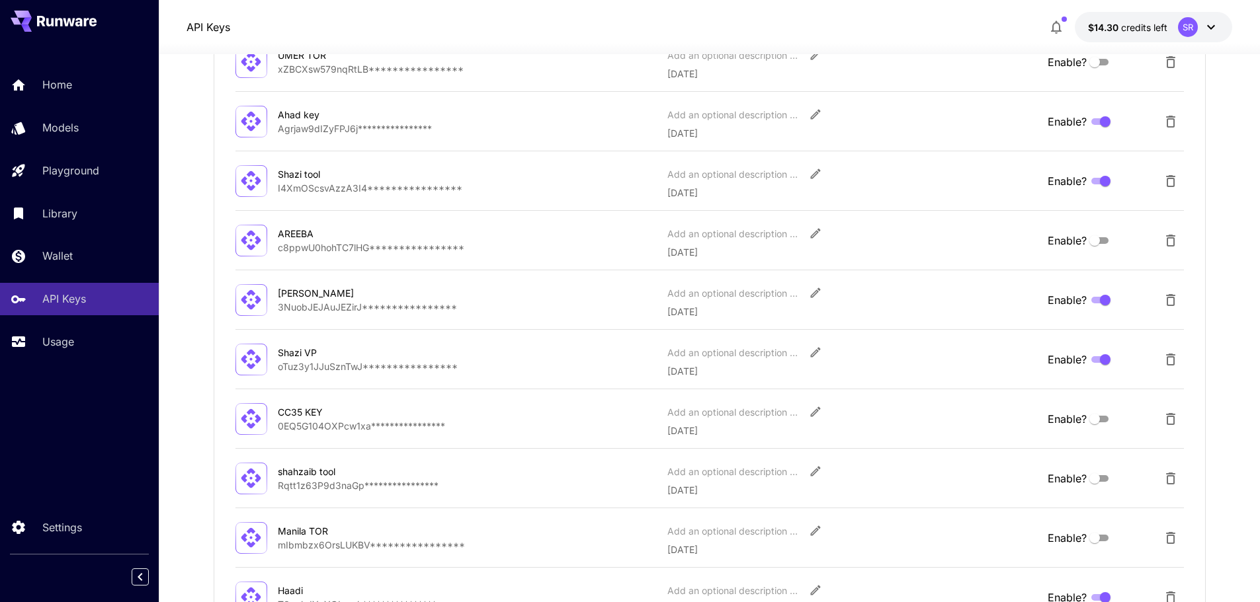
click at [362, 362] on p "**********" at bounding box center [468, 367] width 380 height 14
click at [255, 364] on icon at bounding box center [250, 359] width 23 height 23
click at [315, 351] on div "Shazi VP" at bounding box center [344, 353] width 132 height 14
click at [1072, 360] on span "Enable?" at bounding box center [1067, 360] width 39 height 16
click at [804, 353] on button "Edit" at bounding box center [816, 353] width 24 height 24
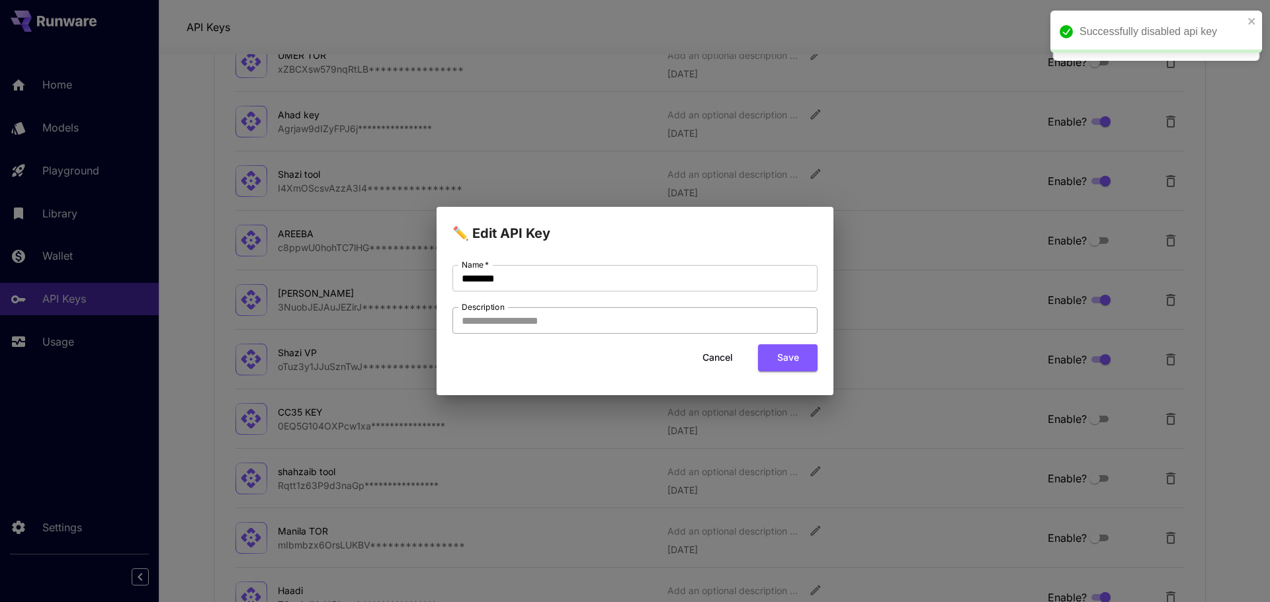
click at [560, 330] on input "Description" at bounding box center [634, 321] width 365 height 26
click at [713, 351] on button "Cancel" at bounding box center [718, 358] width 60 height 27
